Goal: Check status: Check status

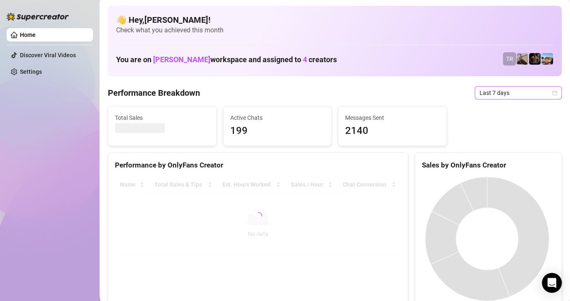
click at [494, 93] on span "Last 7 days" at bounding box center [518, 93] width 77 height 12
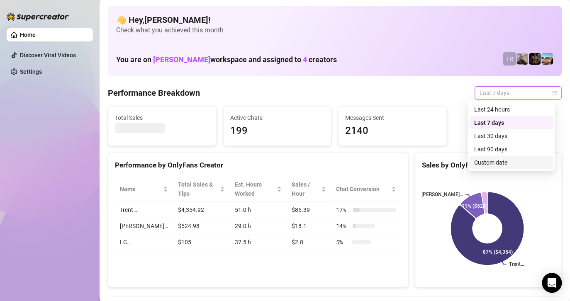
click at [492, 158] on div "Custom date" at bounding box center [511, 162] width 74 height 9
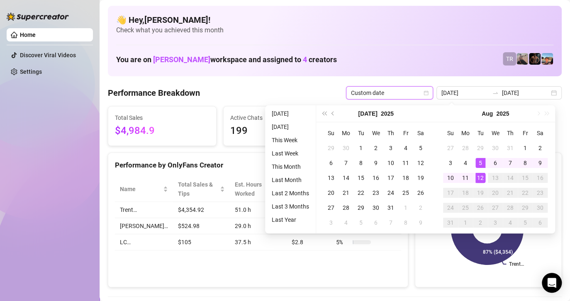
type input "[DATE]"
click at [476, 182] on div "12" at bounding box center [480, 178] width 10 height 10
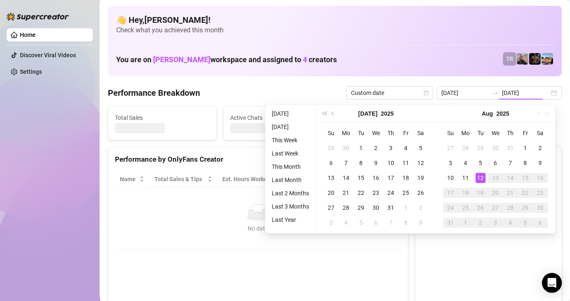
type input "[DATE]"
